Goal: Navigation & Orientation: Understand site structure

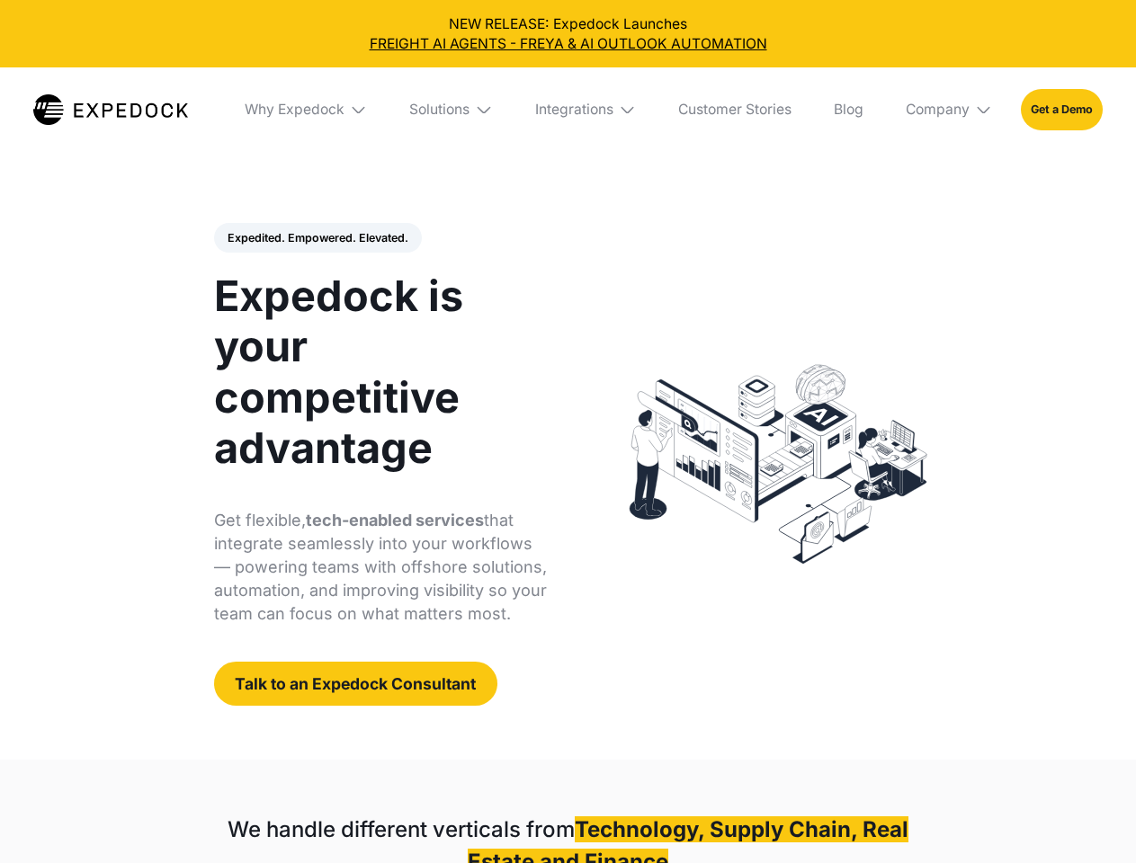
select select
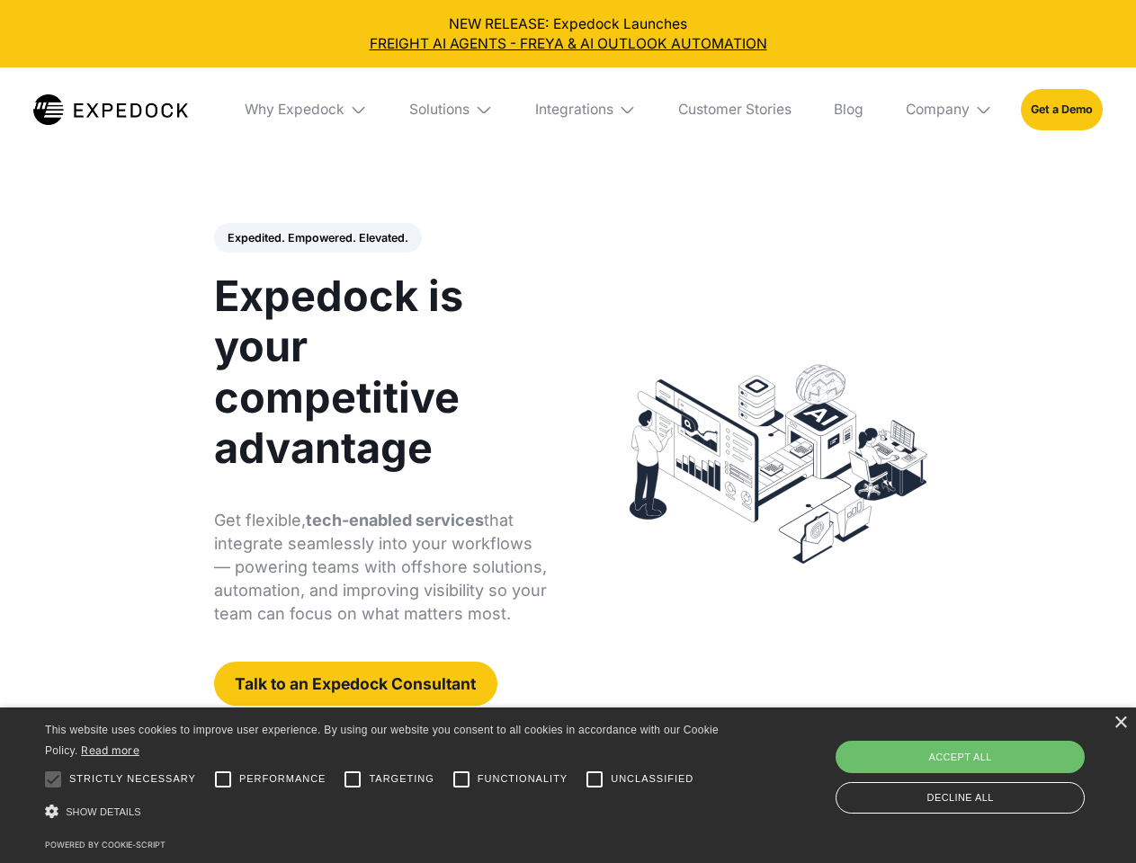
click at [568, 110] on div "Integrations" at bounding box center [574, 110] width 78 height 18
click at [307, 110] on div "Why Expedock" at bounding box center [279, 110] width 100 height 18
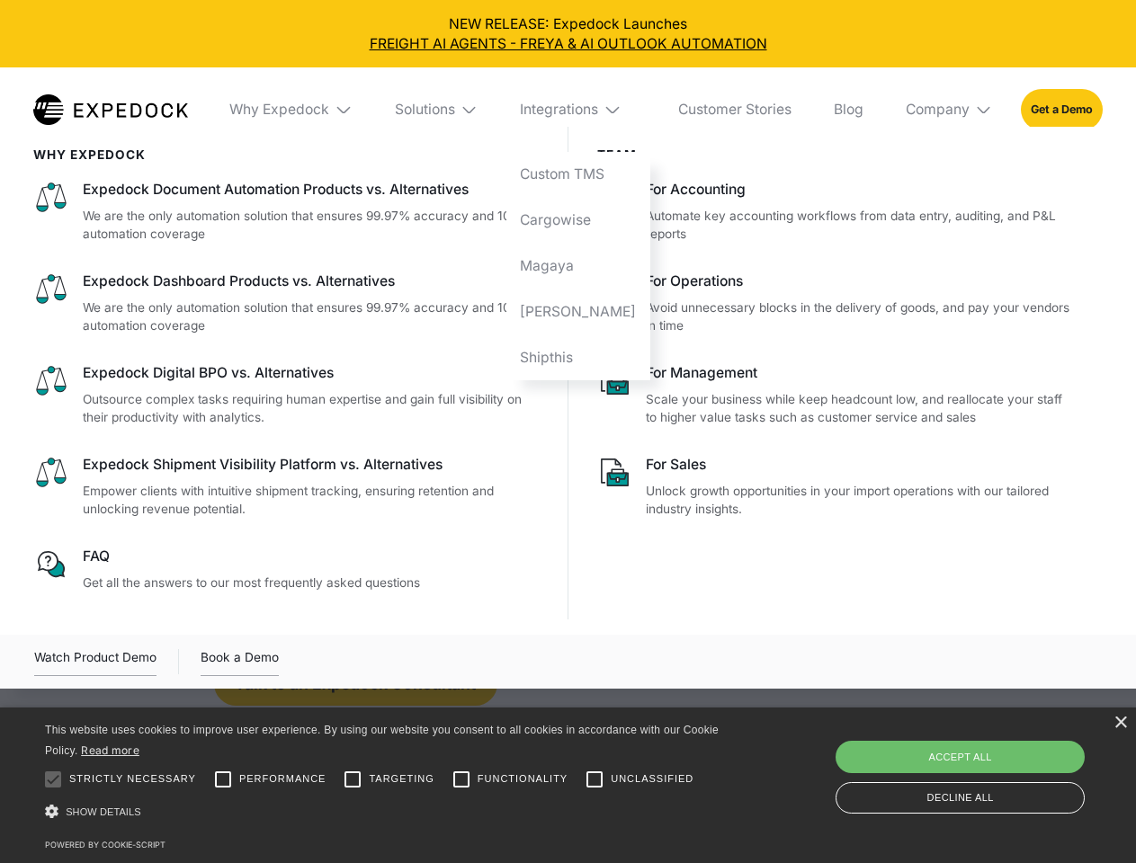
click at [452, 110] on div "Solutions" at bounding box center [425, 110] width 60 height 18
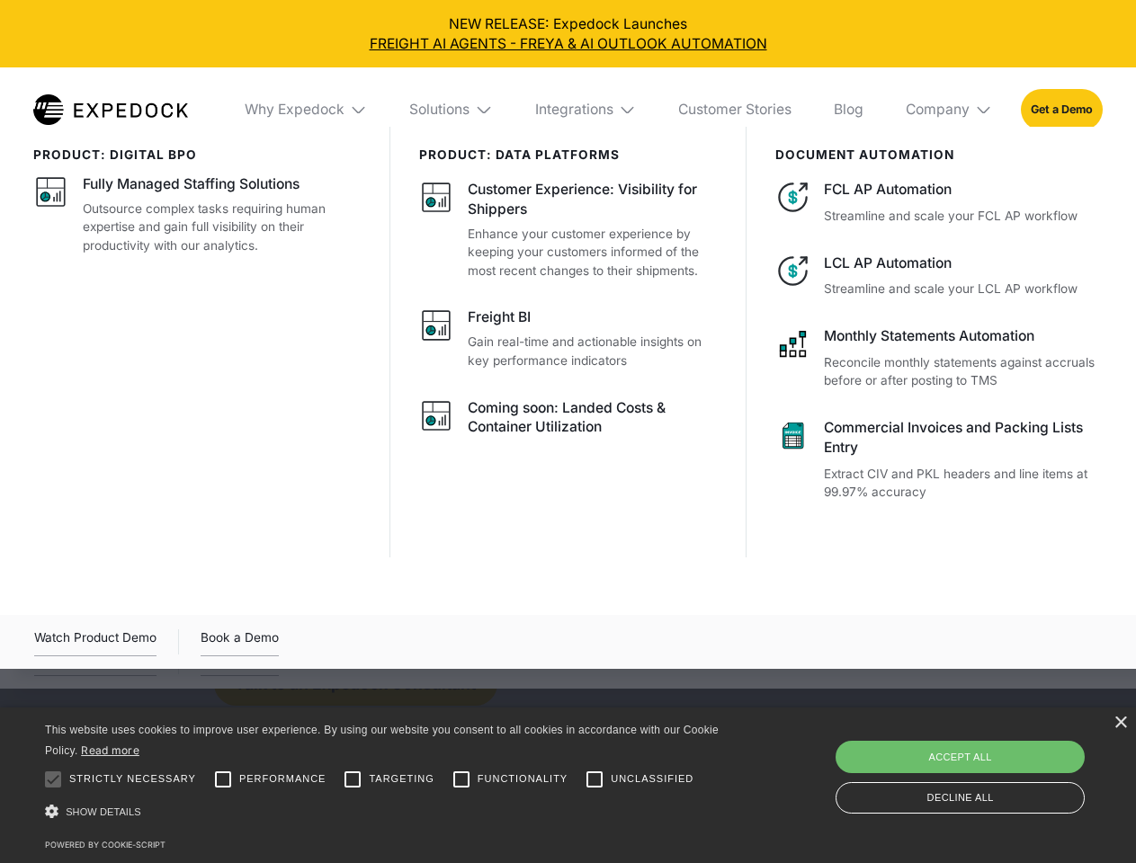
click at [586, 110] on div "Integrations" at bounding box center [574, 110] width 78 height 18
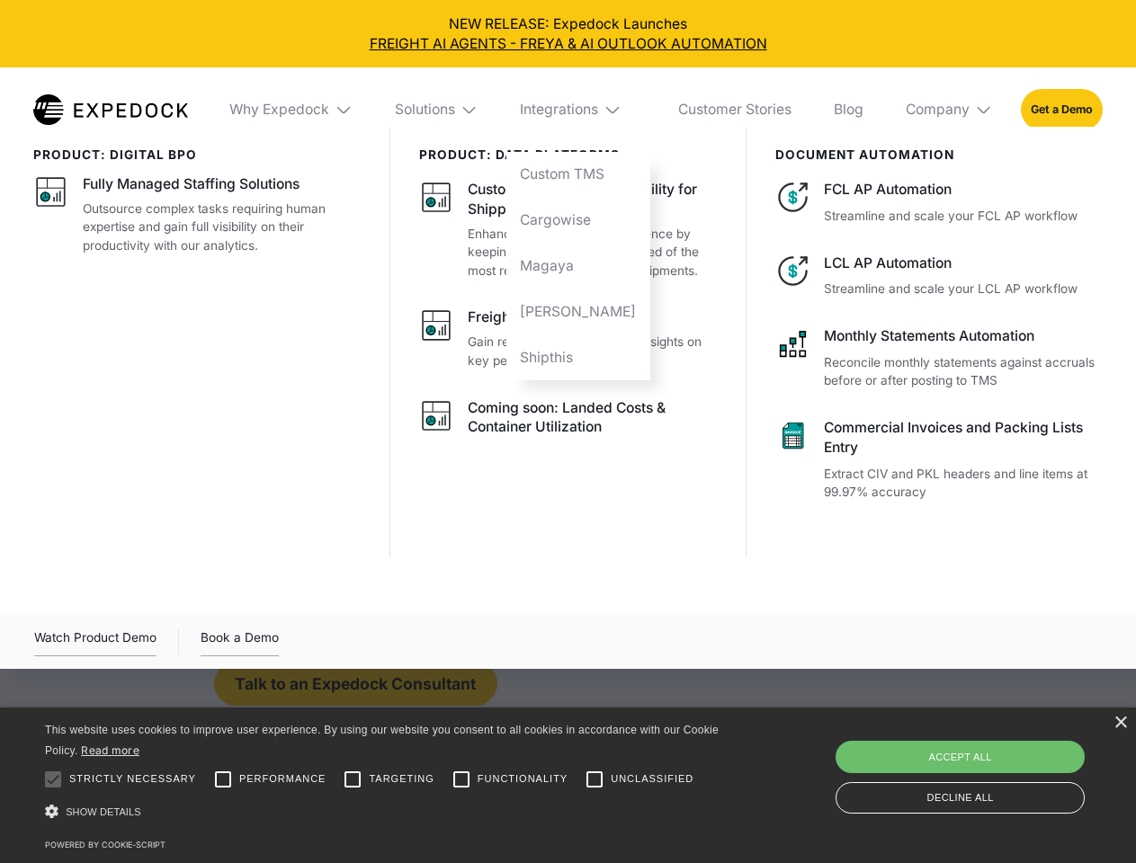
click at [950, 110] on div "Company" at bounding box center [938, 110] width 64 height 18
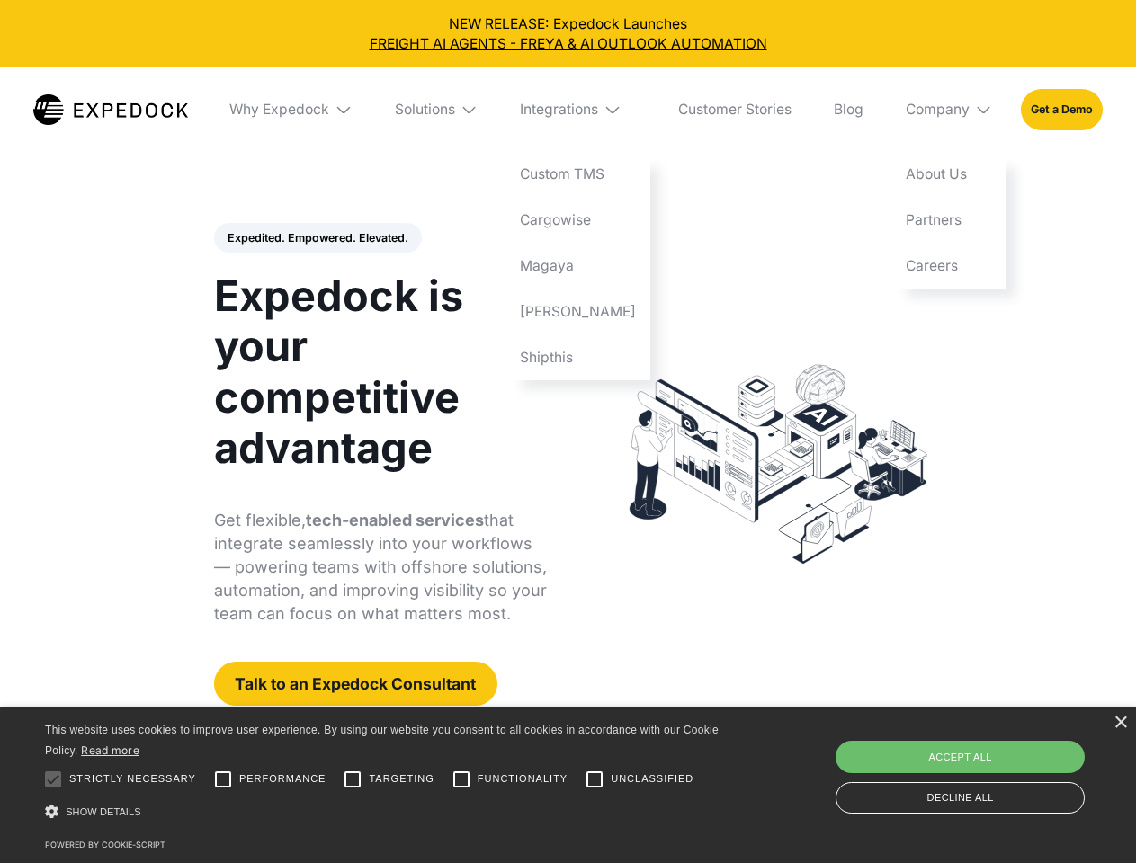
click at [317, 238] on div "Expedited. Empowered. Elevated. Automate Freight Document Extraction at 99.97% …" at bounding box center [381, 465] width 334 height 484
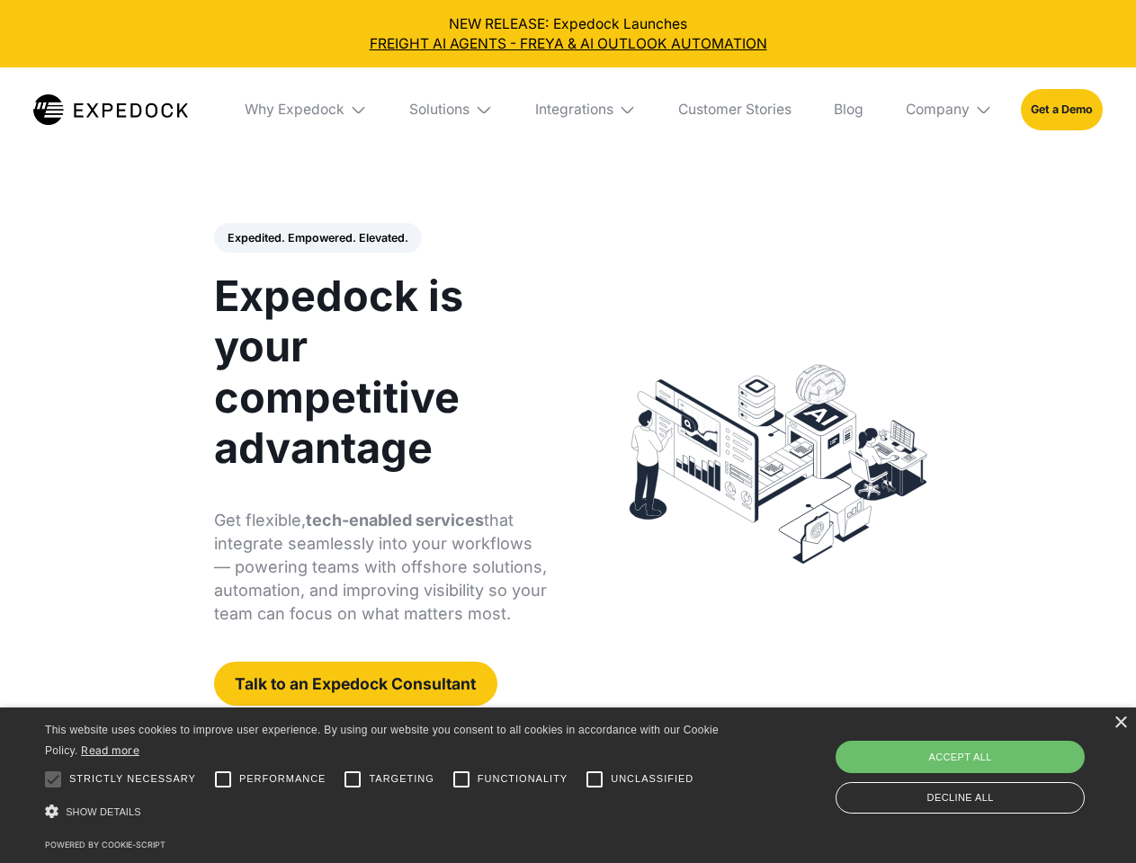
click at [53, 780] on div at bounding box center [53, 780] width 36 height 36
click at [223, 780] on input "Performance" at bounding box center [223, 780] width 36 height 36
checkbox input "true"
click at [353, 780] on input "Targeting" at bounding box center [353, 780] width 36 height 36
checkbox input "true"
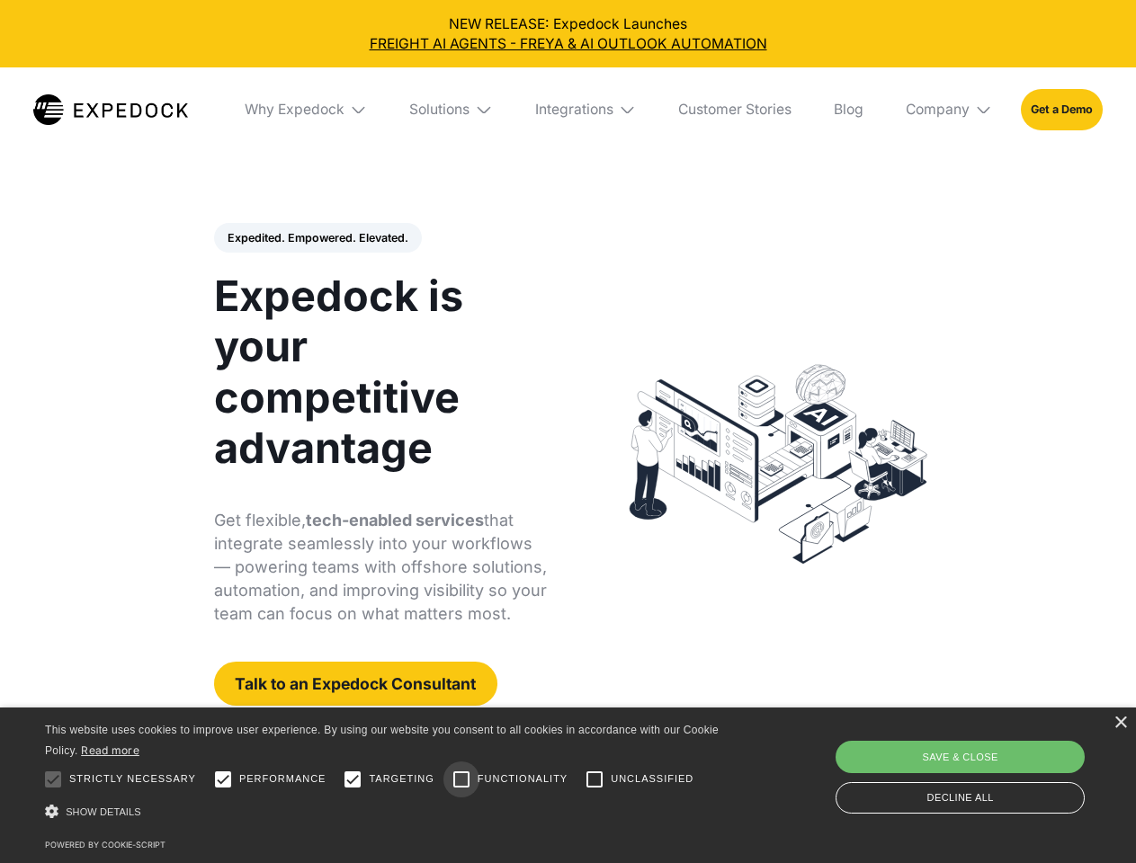
click at [461, 780] on input "Functionality" at bounding box center [461, 780] width 36 height 36
checkbox input "true"
